Goal: Subscribe to service/newsletter

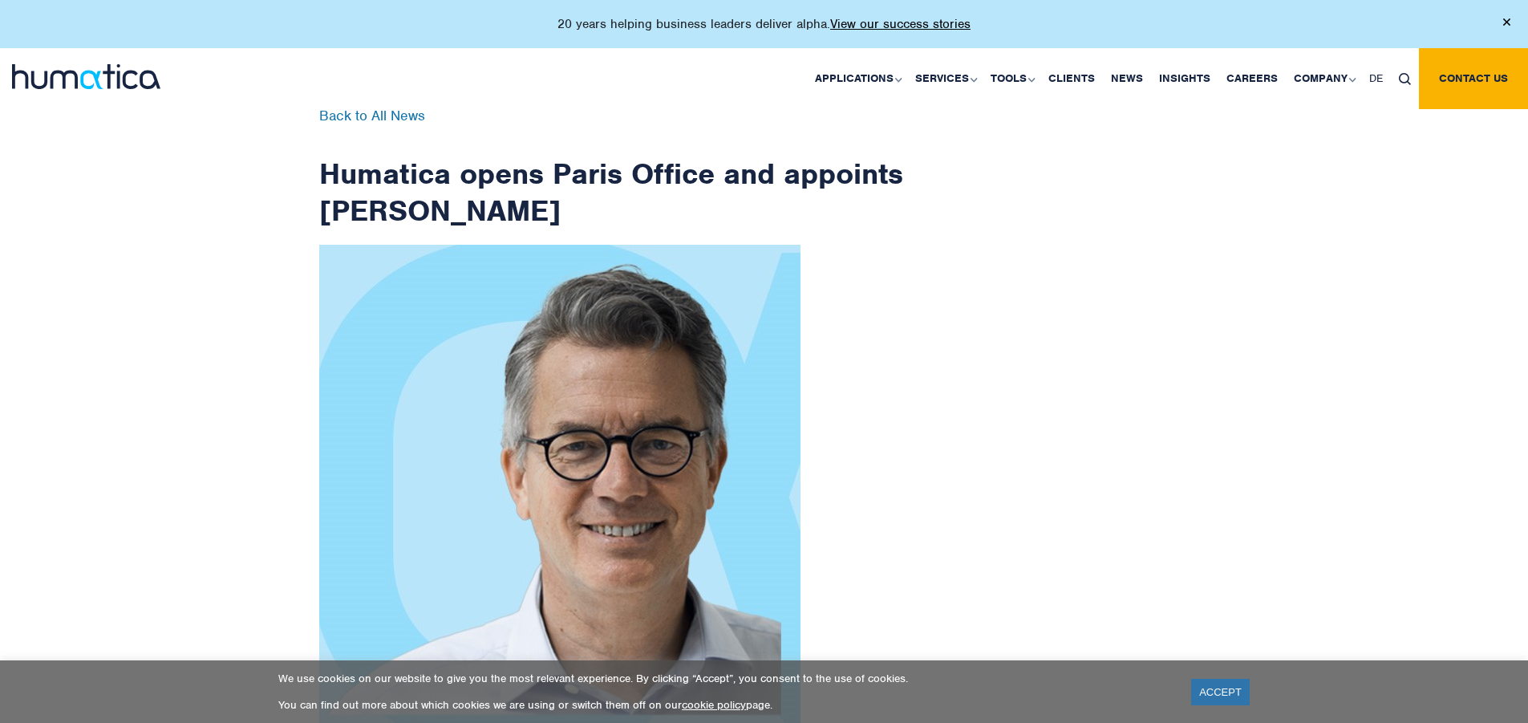
scroll to position [2559, 0]
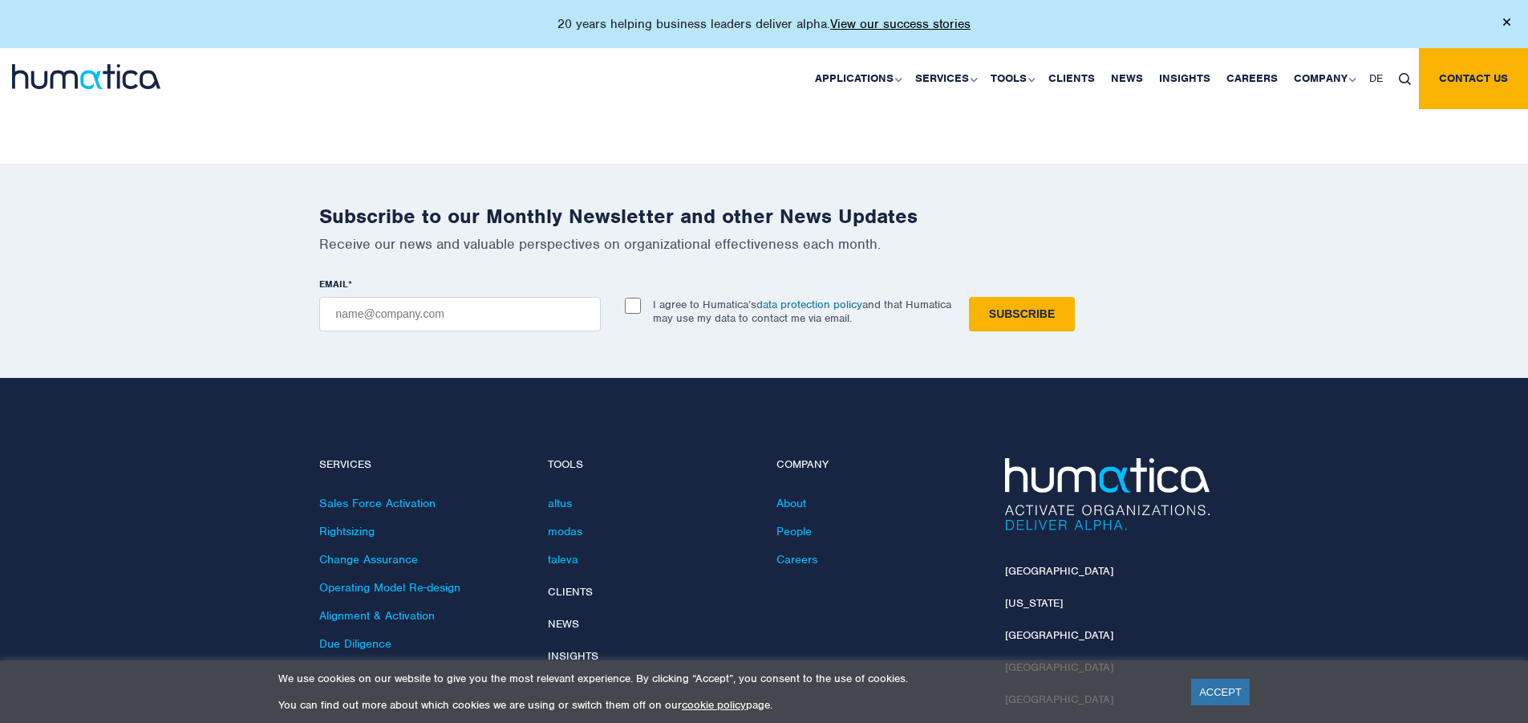
checkbox input "true"
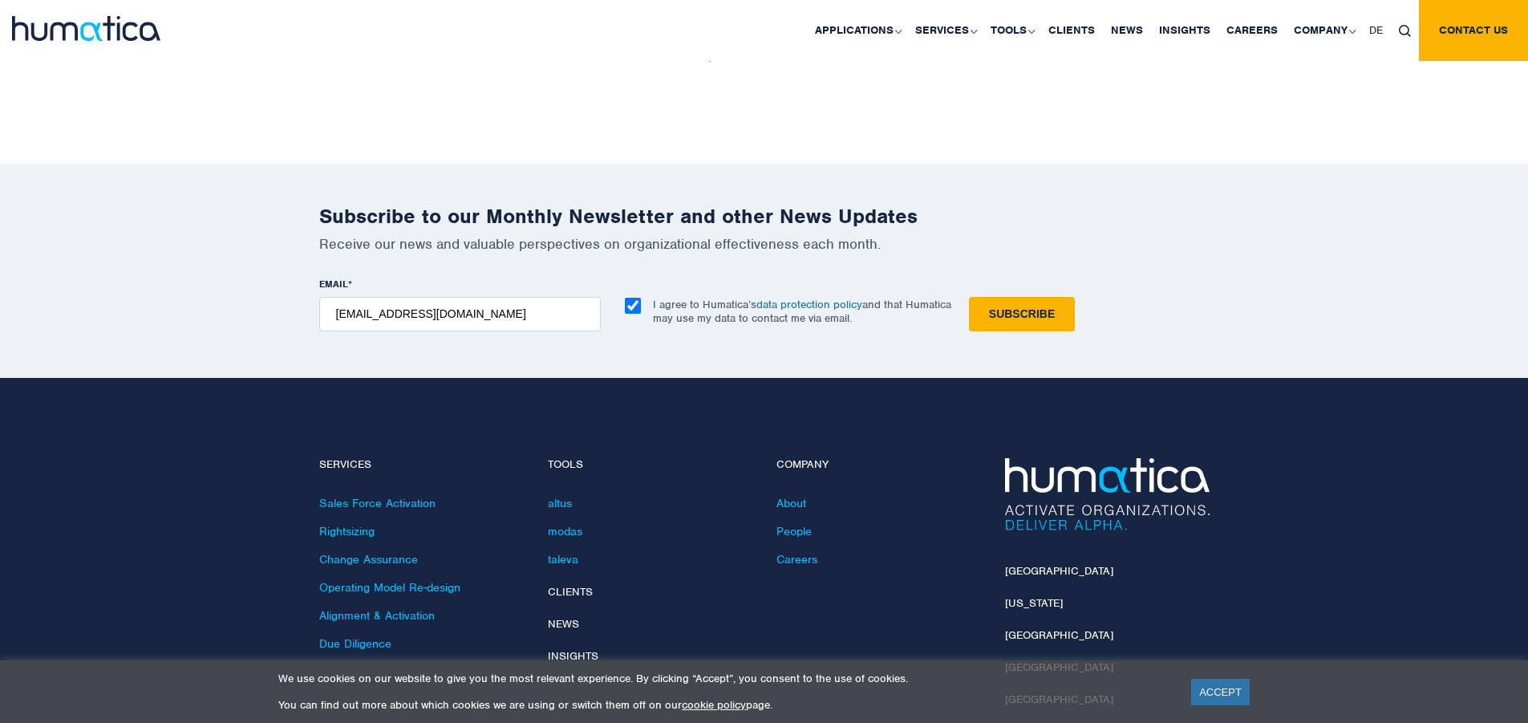
type input "[EMAIL_ADDRESS][DOMAIN_NAME]"
click at [969, 297] on input "Subscribe" at bounding box center [1022, 314] width 106 height 34
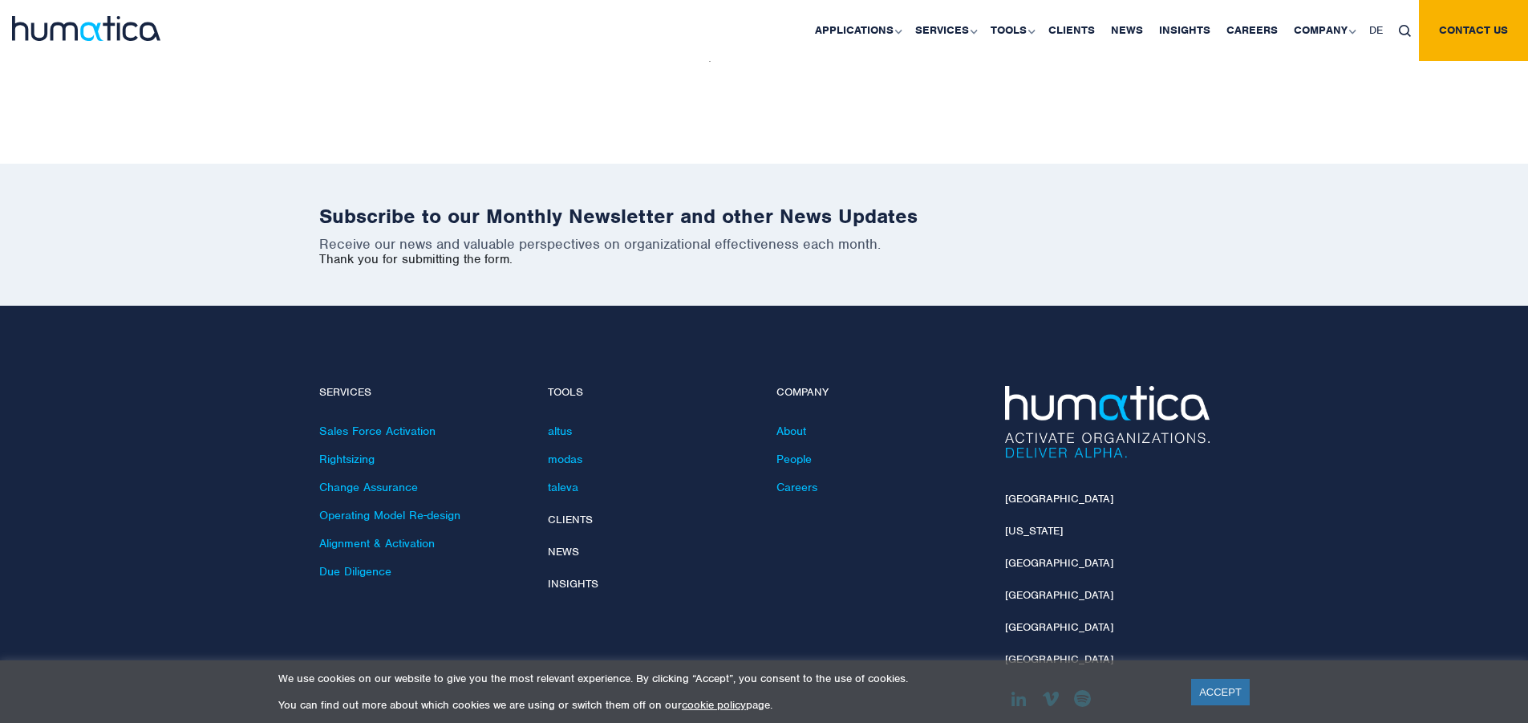
scroll to position [2486, 0]
